Goal: Task Accomplishment & Management: Use online tool/utility

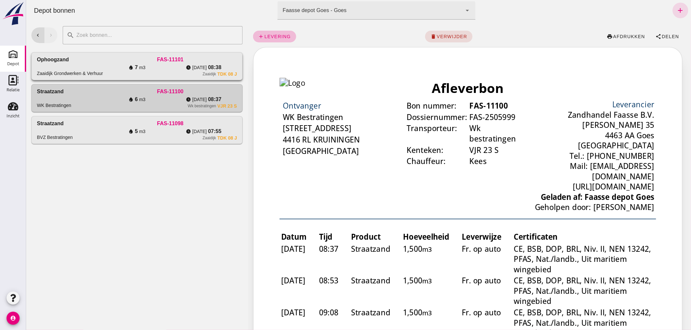
drag, startPoint x: 26, startPoint y: 0, endPoint x: 164, endPoint y: 69, distance: 154.4
click at [164, 69] on div "water_drop 7 m3" at bounding box center [136, 68] width 67 height 8
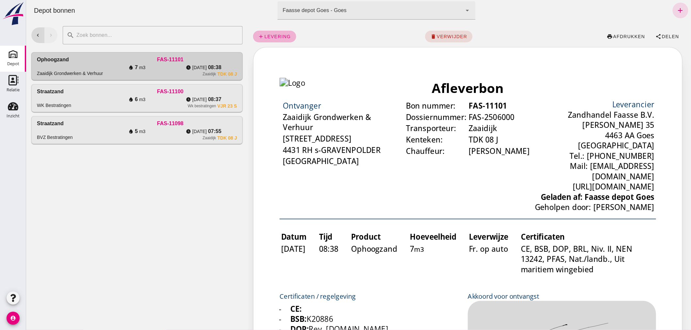
click at [279, 34] on span "levering" at bounding box center [277, 36] width 27 height 5
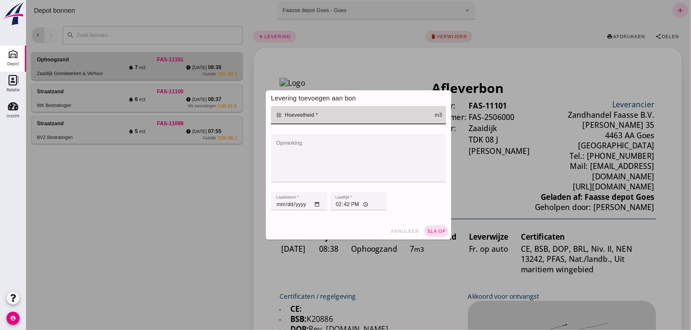
click at [322, 117] on input "Hoeveelheid *" at bounding box center [358, 115] width 152 height 18
type input "7"
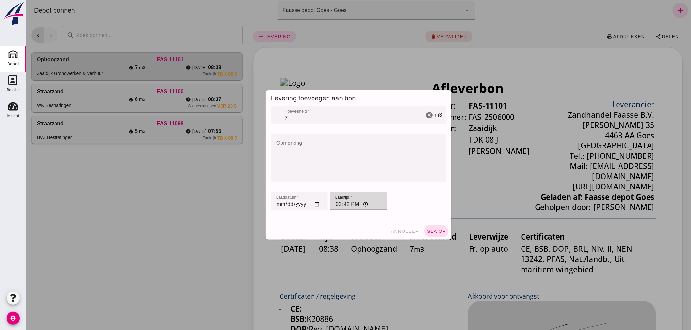
click at [354, 204] on input "14:42" at bounding box center [358, 201] width 56 height 18
type input "13:11"
click at [429, 231] on span "sla op" at bounding box center [435, 231] width 19 height 5
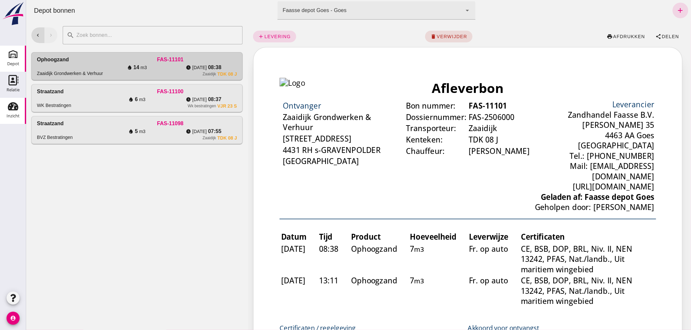
click at [9, 111] on icon "Inzicht" at bounding box center [13, 106] width 10 height 10
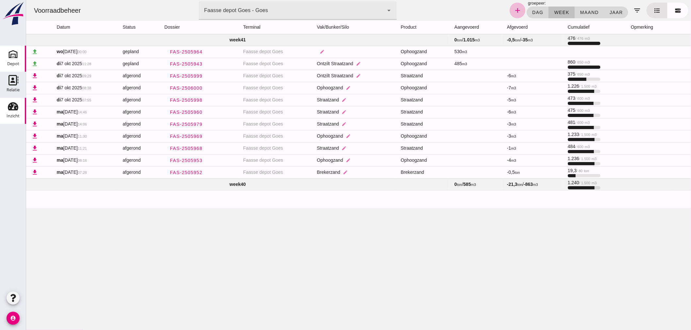
click at [14, 54] on use at bounding box center [13, 54] width 10 height 10
